Goal: Information Seeking & Learning: Learn about a topic

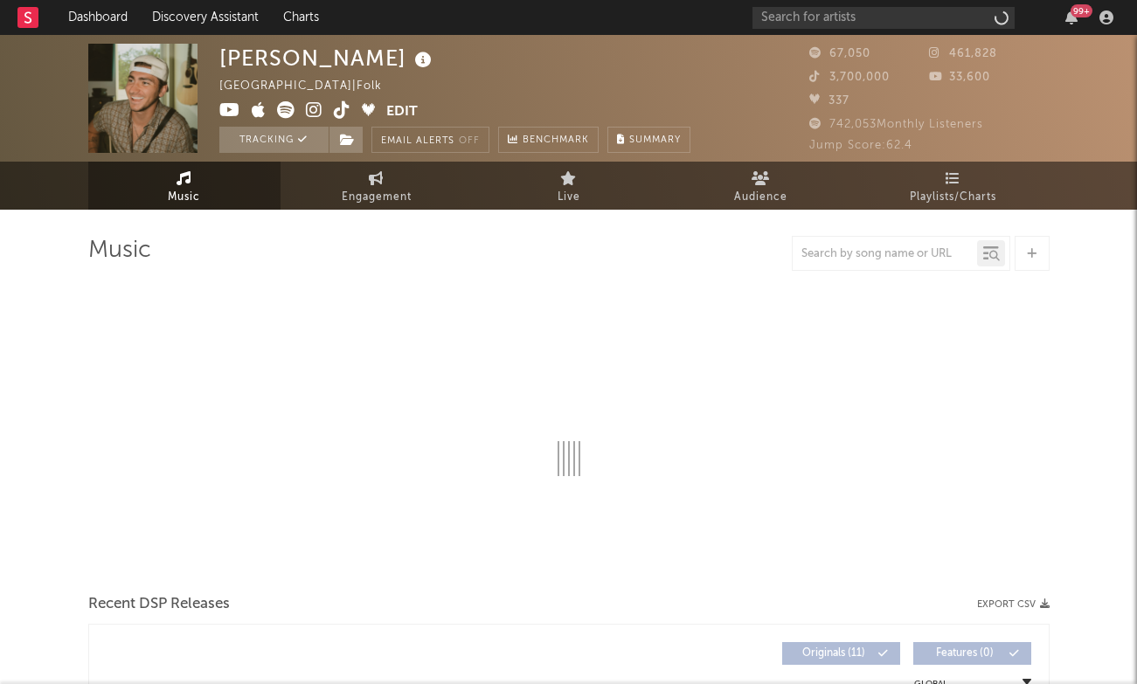
select select "6m"
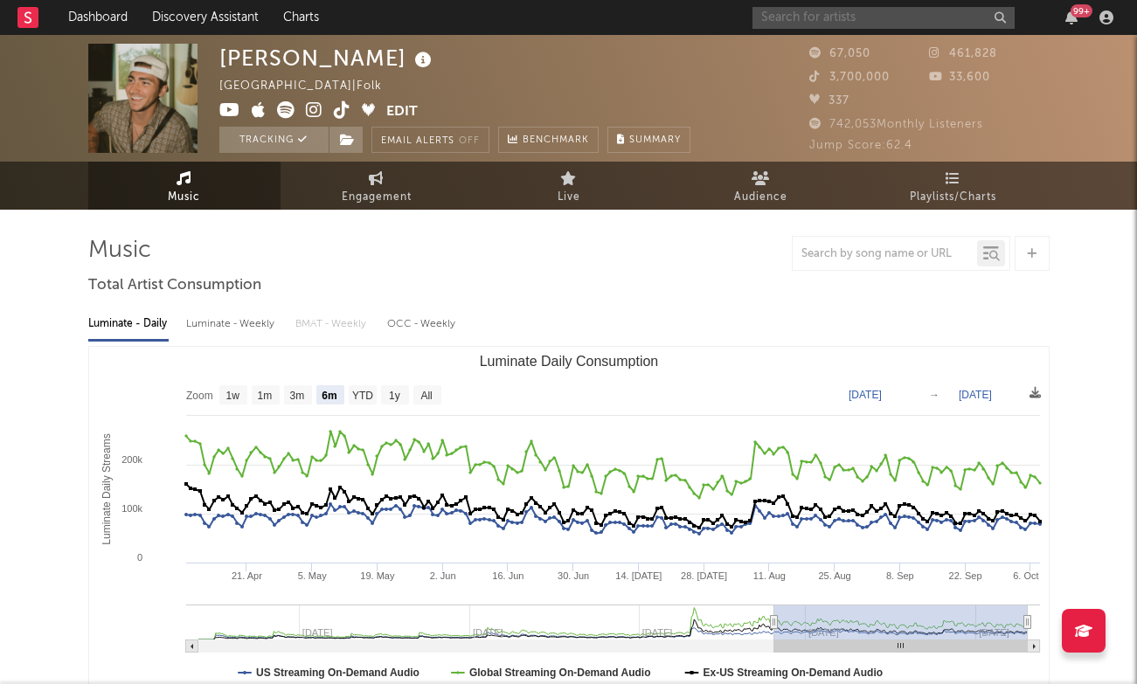
click at [878, 12] on input "text" at bounding box center [884, 18] width 262 height 22
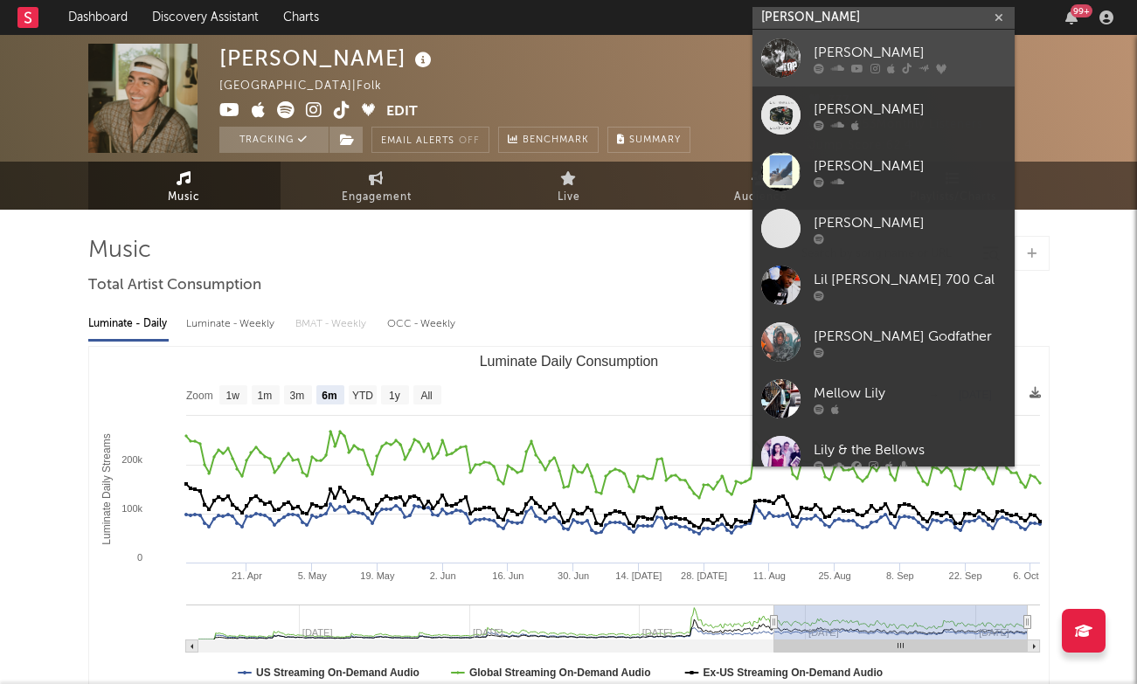
type input "[PERSON_NAME]"
click at [833, 58] on div "[PERSON_NAME]" at bounding box center [910, 52] width 192 height 21
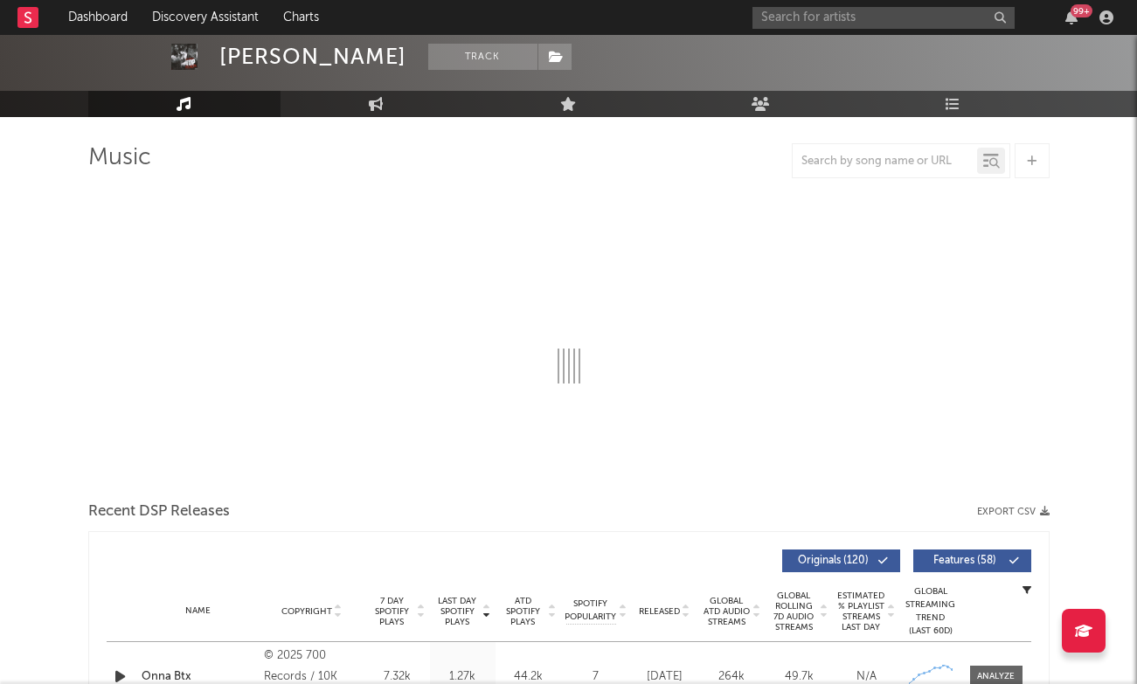
select select "6m"
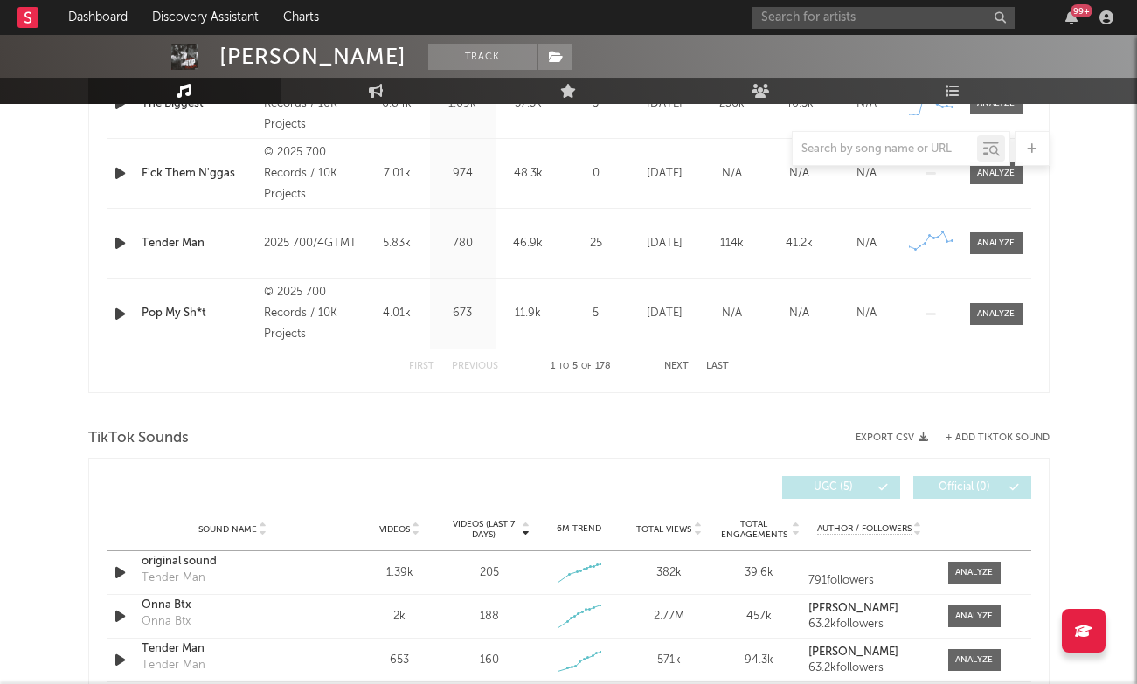
scroll to position [1072, 0]
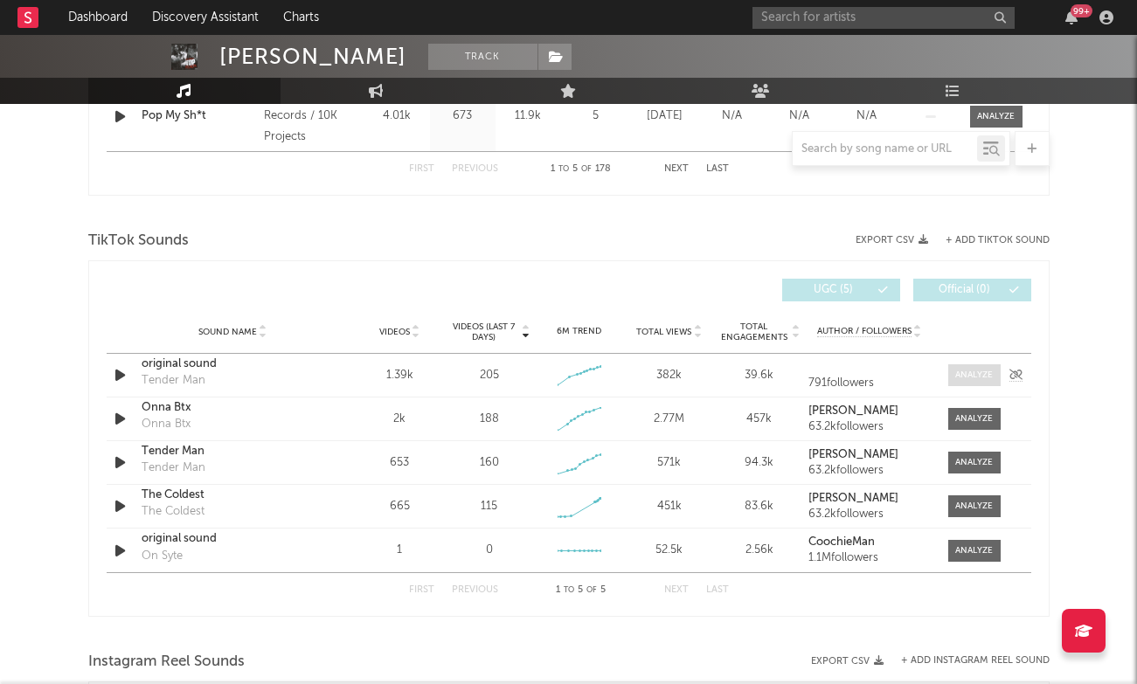
click at [978, 370] on div at bounding box center [974, 375] width 38 height 13
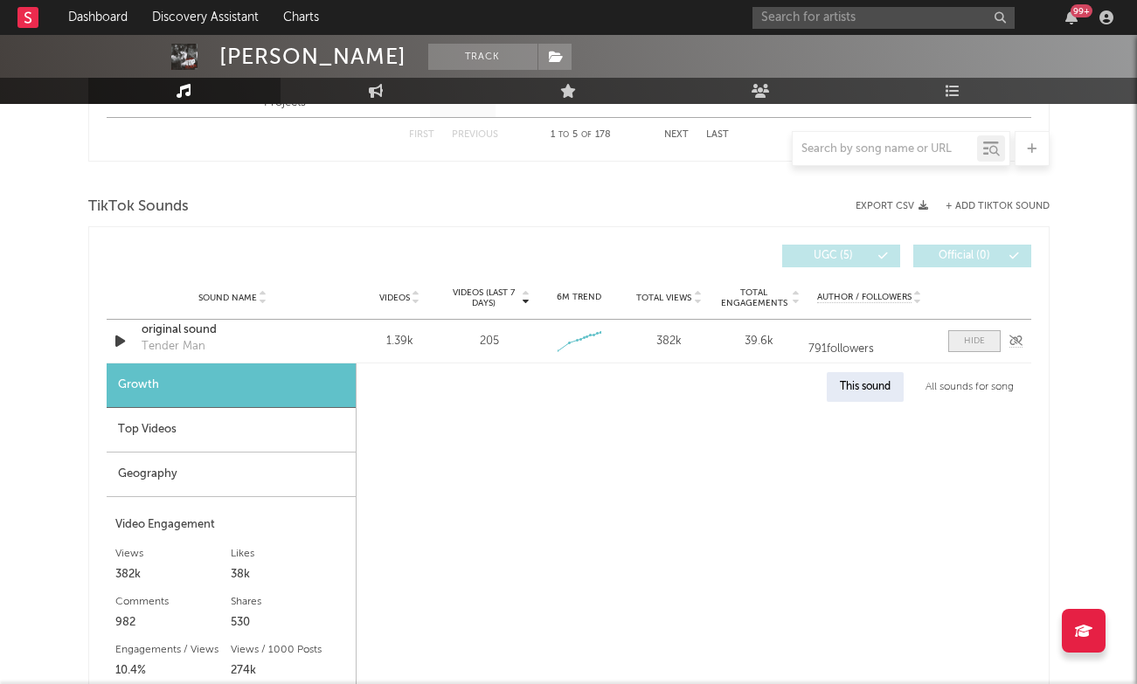
scroll to position [1115, 0]
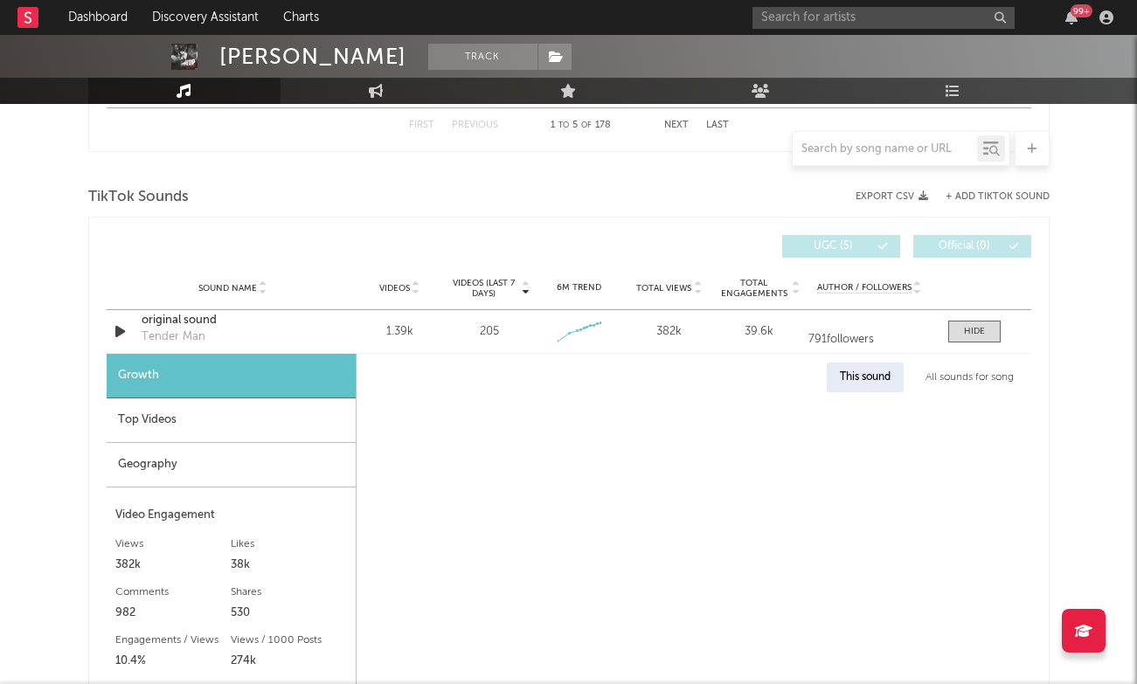
select select "1w"
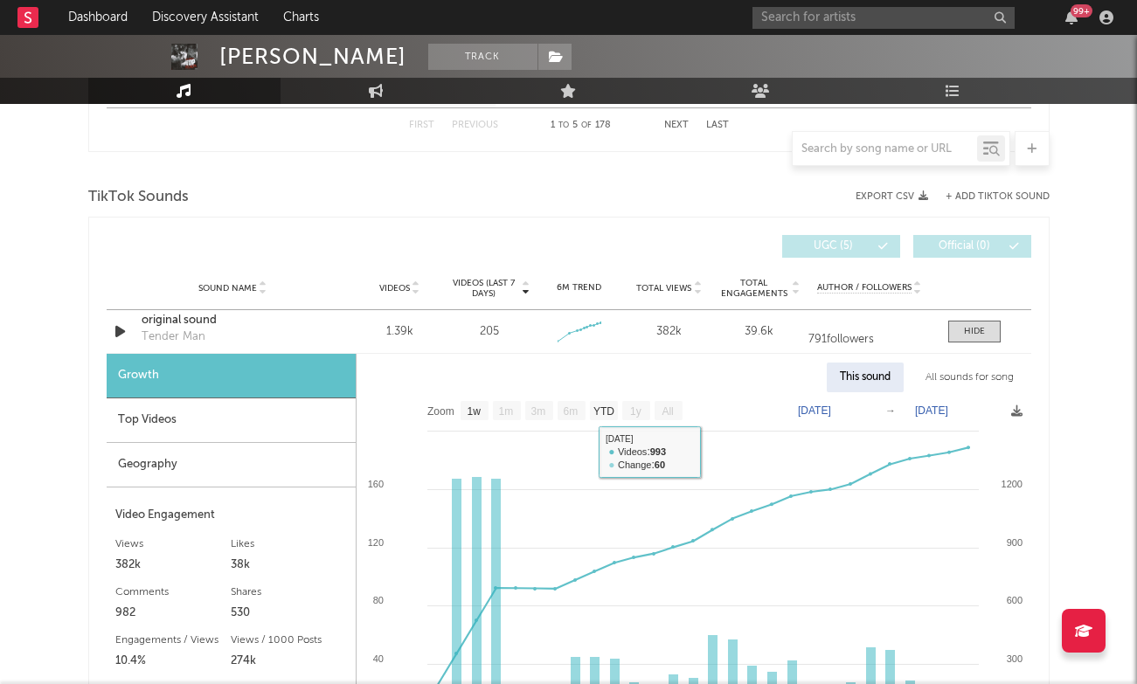
click at [154, 420] on div "Top Videos" at bounding box center [231, 421] width 249 height 45
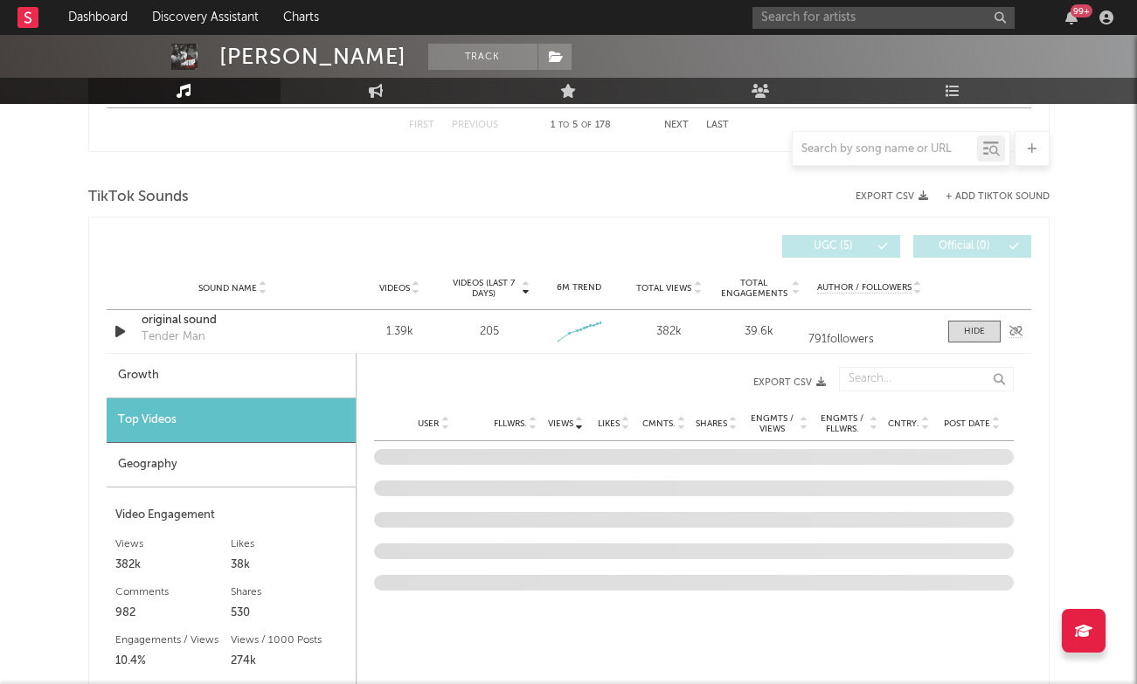
click at [178, 325] on div "original sound" at bounding box center [233, 320] width 183 height 17
